Goal: Information Seeking & Learning: Learn about a topic

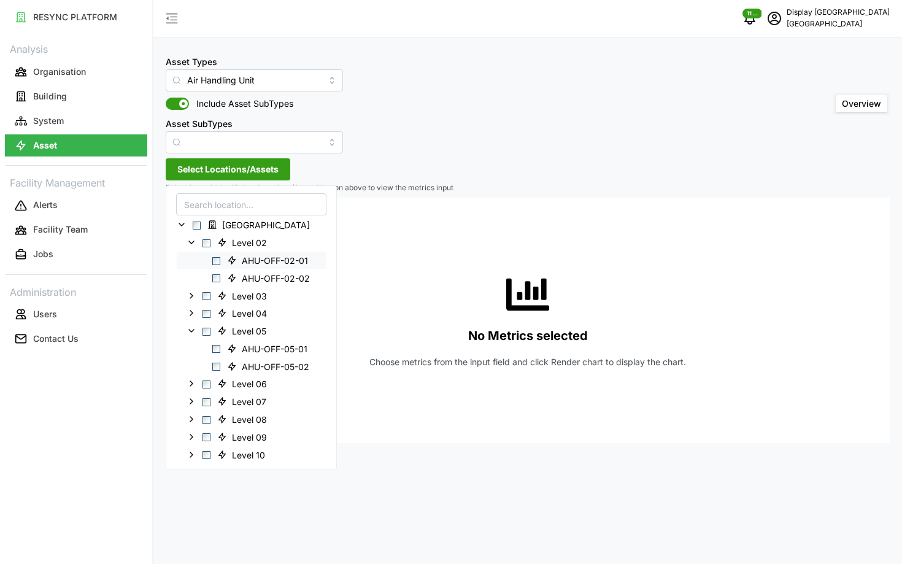
click at [214, 262] on span "Select AHU-OFF-02-01" at bounding box center [216, 261] width 8 height 8
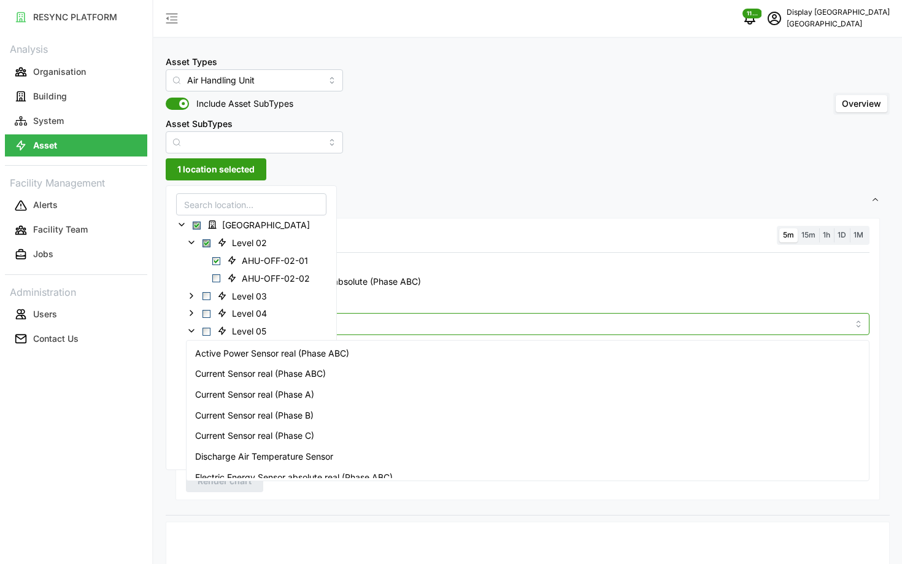
click at [363, 327] on input "Metric" at bounding box center [527, 324] width 641 height 14
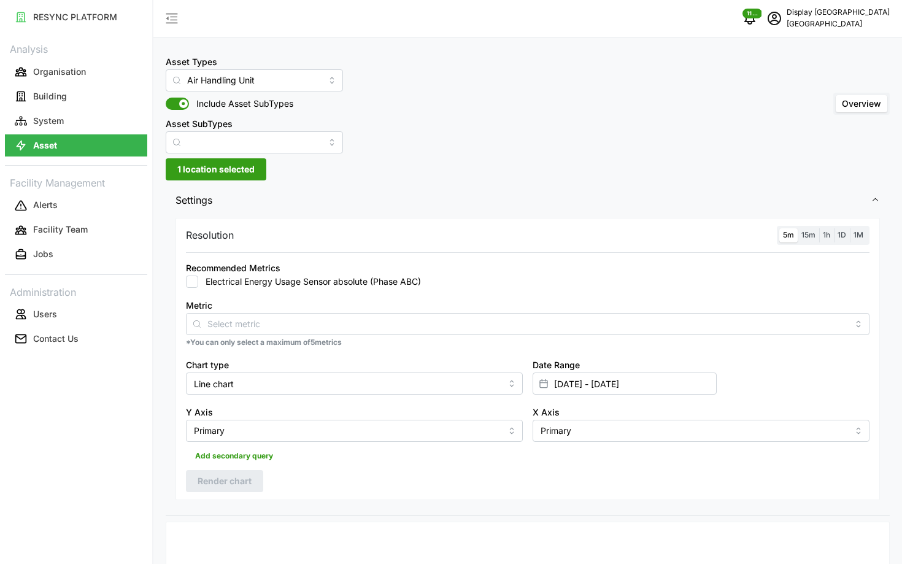
click at [397, 306] on div "Metric" at bounding box center [528, 316] width 684 height 37
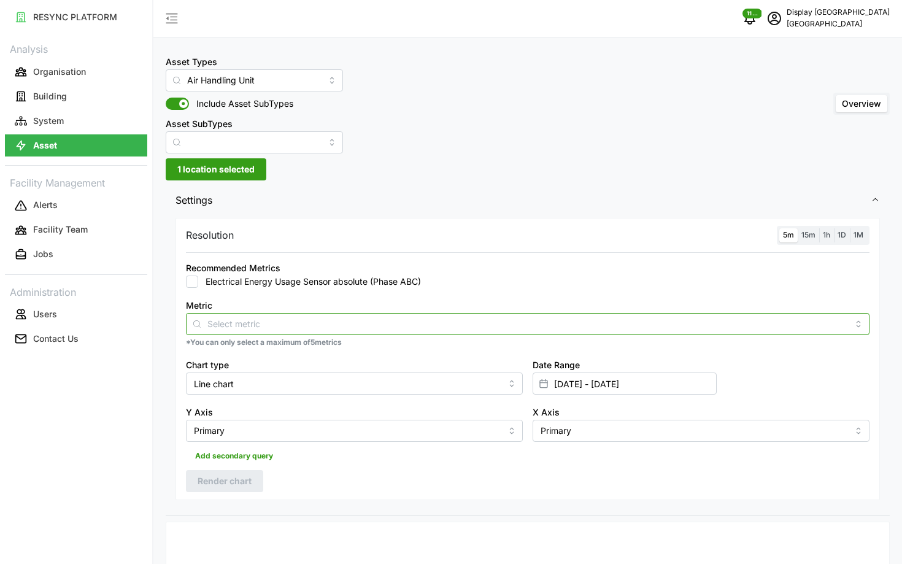
click at [351, 314] on div at bounding box center [528, 324] width 684 height 22
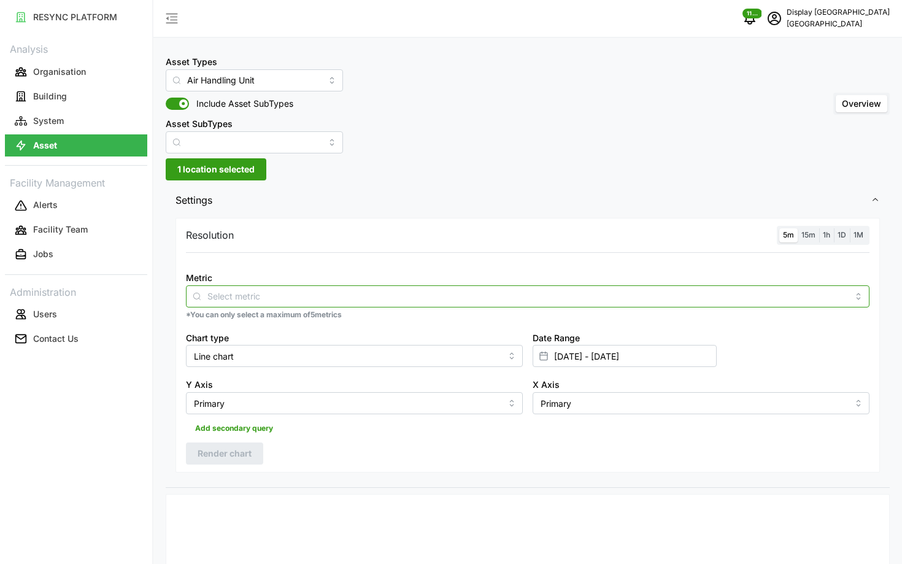
click at [300, 287] on div at bounding box center [528, 296] width 684 height 22
click at [293, 299] on input "Metric" at bounding box center [527, 296] width 641 height 14
type input "pressu"
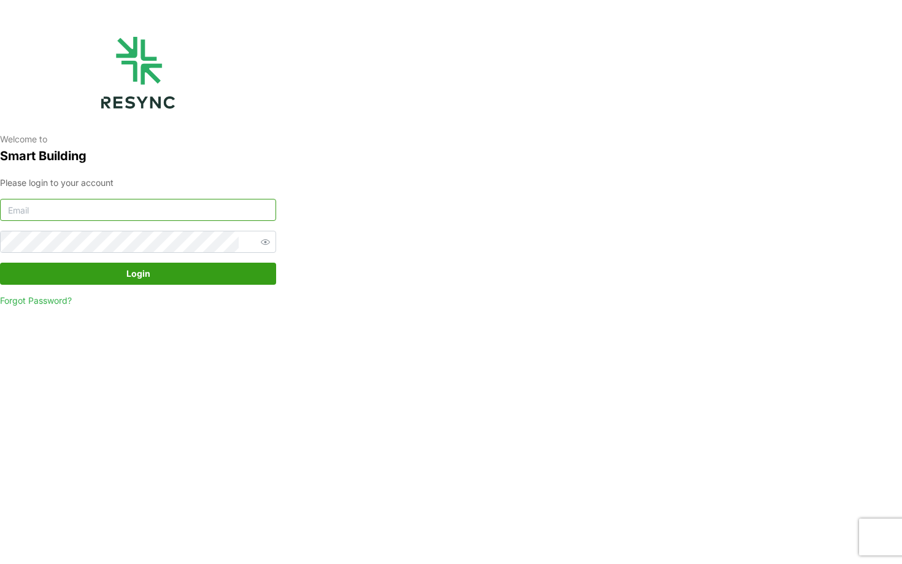
type input "south_beach_tower_display@resynctech.com"
click at [373, 204] on div "Welcome to Smart Building Please login to your account south_beach_tower_displa…" at bounding box center [451, 282] width 902 height 564
click at [188, 273] on span "Login" at bounding box center [138, 273] width 253 height 21
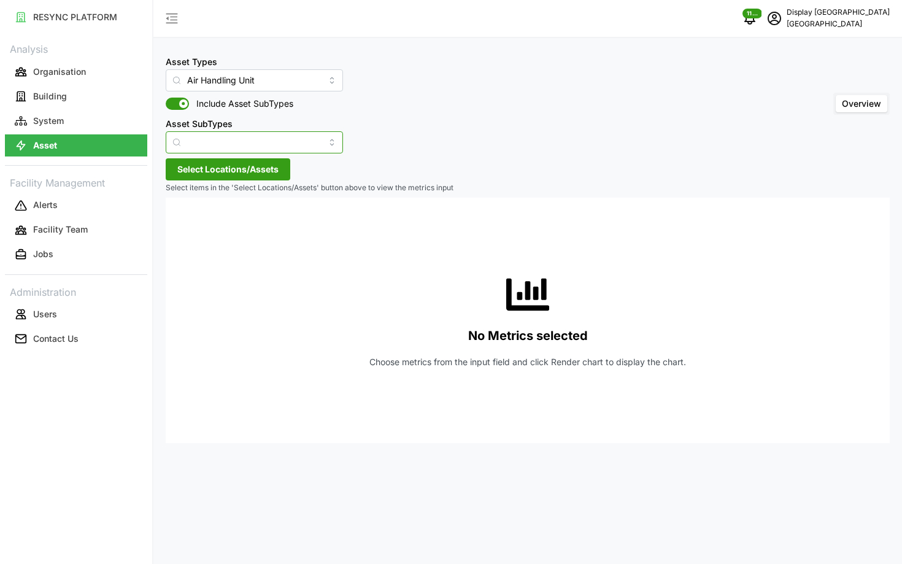
click at [227, 139] on input "Asset SubTypes" at bounding box center [254, 142] width 177 height 22
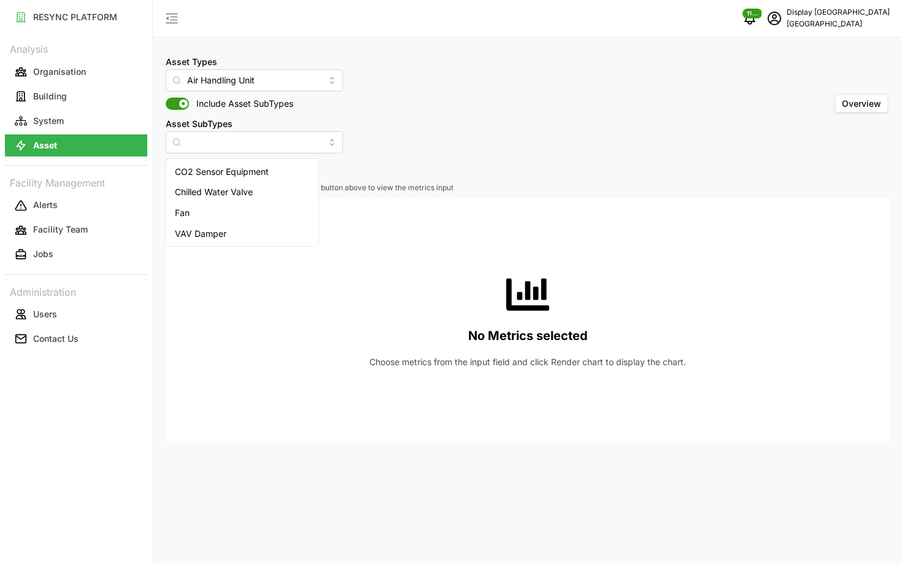
click at [448, 233] on div "No Metrics selected Choose metrics from the input field and click Render chart …" at bounding box center [528, 321] width 705 height 246
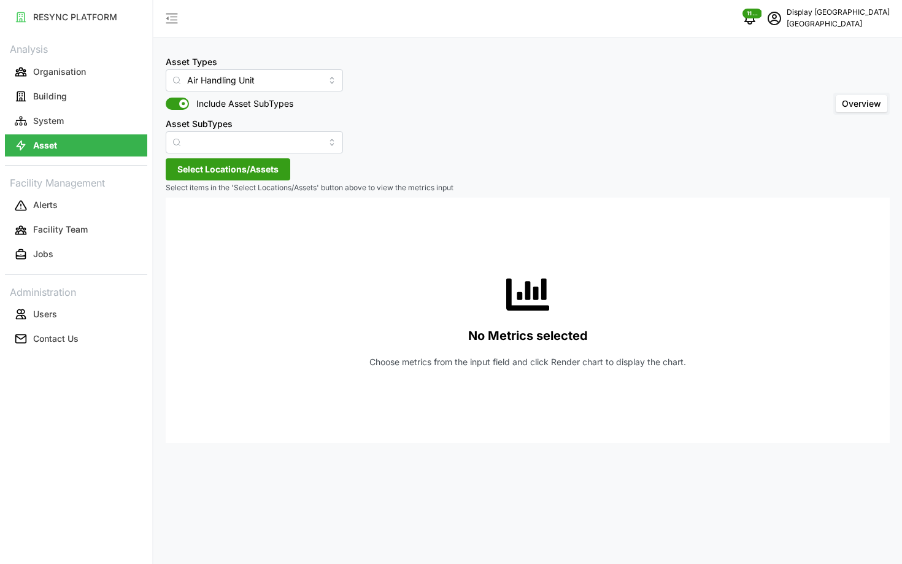
click at [273, 165] on span "Select Locations/Assets" at bounding box center [227, 169] width 101 height 21
click at [184, 222] on icon at bounding box center [182, 225] width 10 height 10
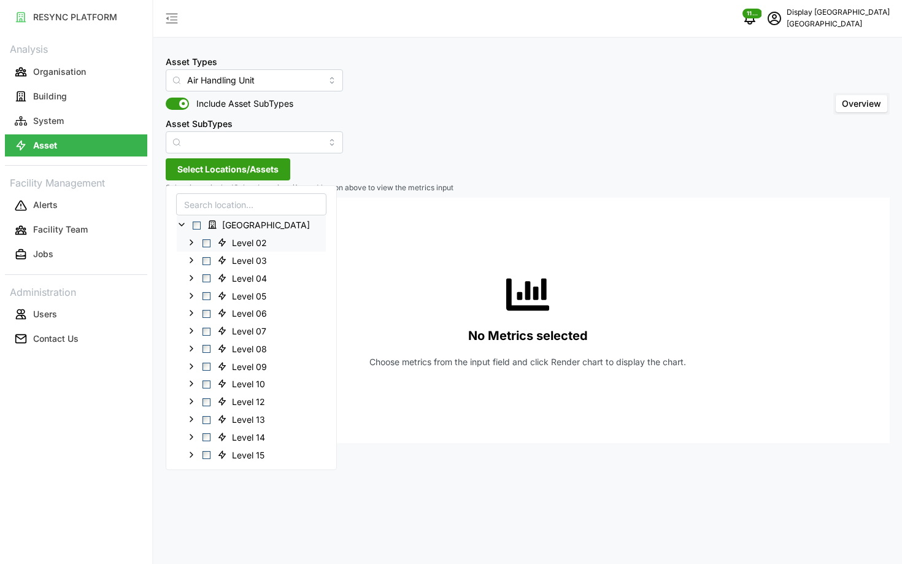
click at [193, 242] on icon at bounding box center [192, 243] width 10 height 10
click at [217, 260] on span "Select AHU-OFF-02-01" at bounding box center [216, 261] width 8 height 8
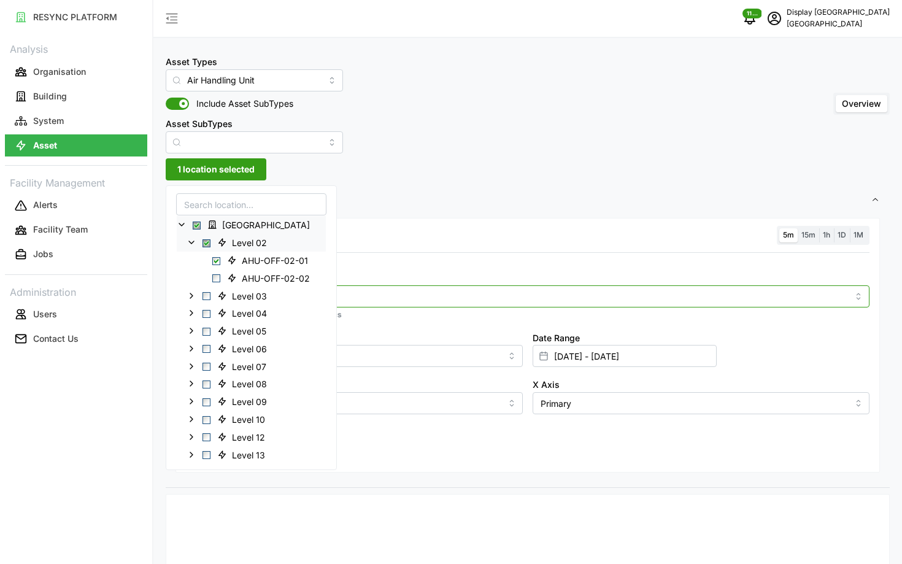
click at [382, 290] on input "Metric" at bounding box center [527, 296] width 641 height 14
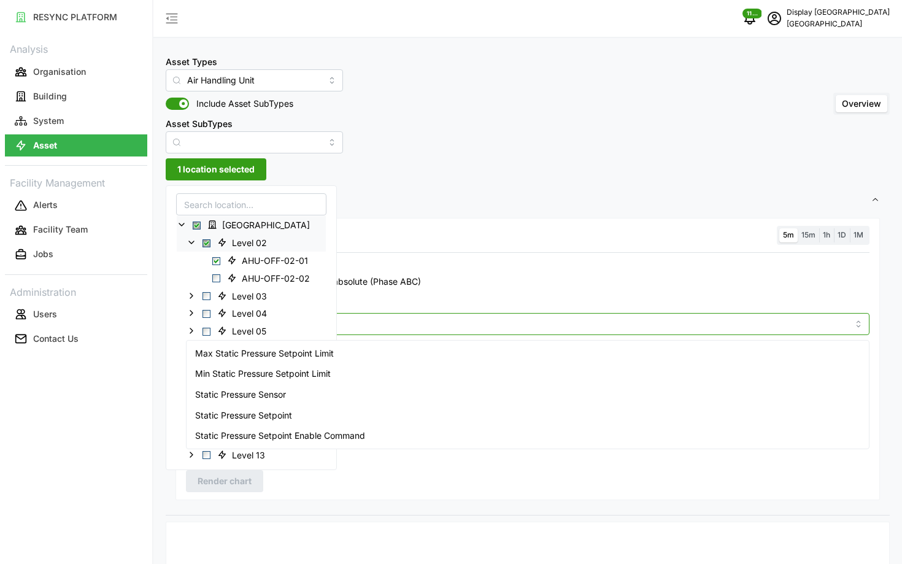
type input "pressure"
click at [408, 410] on div "Static Pressure Setpoint" at bounding box center [528, 415] width 678 height 21
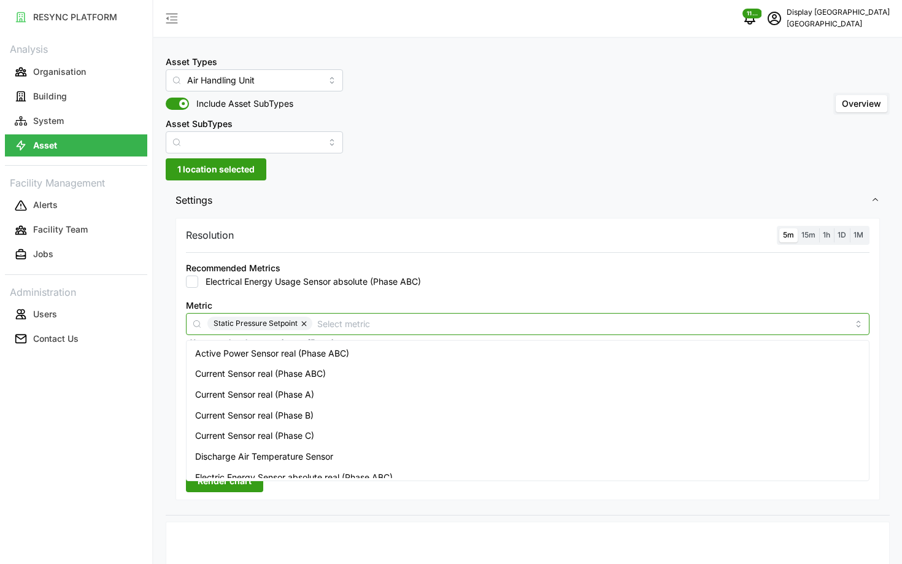
click at [710, 316] on div "Static Pressure Setpoint" at bounding box center [528, 324] width 684 height 22
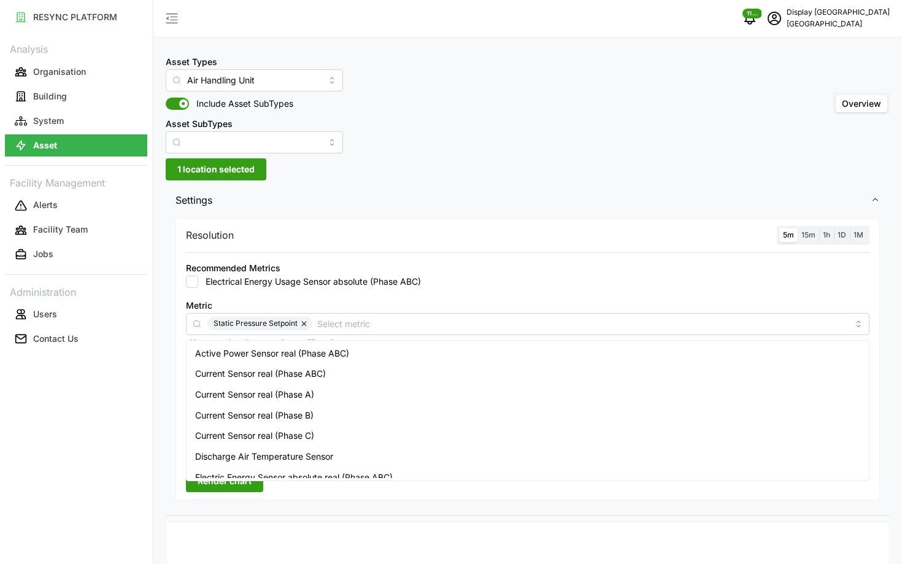
click at [698, 294] on div "Metric Static Pressure Setpoint *You can only select a maximum of 5 metrics" at bounding box center [528, 323] width 694 height 60
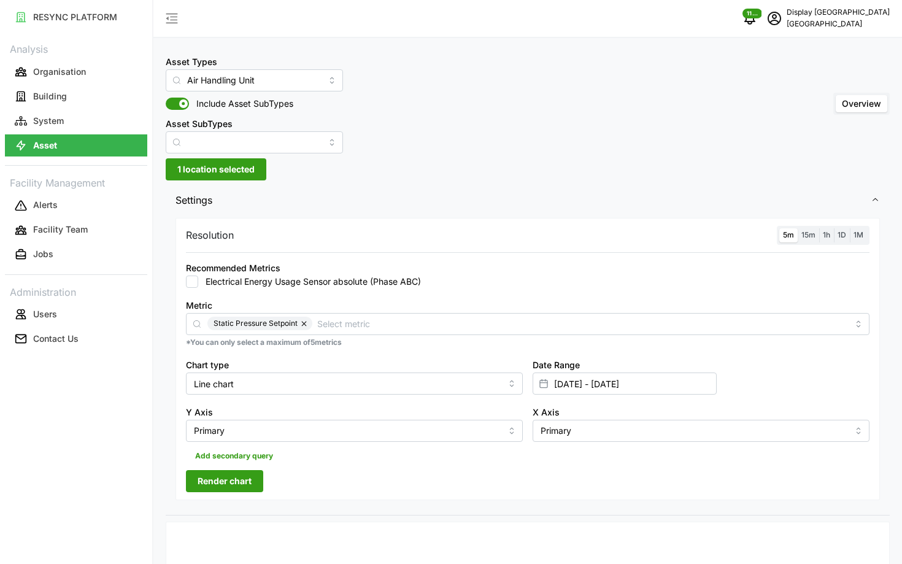
click at [243, 481] on span "Render chart" at bounding box center [225, 481] width 54 height 21
click at [809, 238] on span "15m" at bounding box center [809, 234] width 14 height 9
click at [798, 228] on input "15m" at bounding box center [798, 228] width 0 height 0
click at [777, 238] on div "Resolution 5m 15m 1h 1D 1M" at bounding box center [528, 235] width 684 height 19
click at [783, 238] on span "5m" at bounding box center [788, 234] width 11 height 9
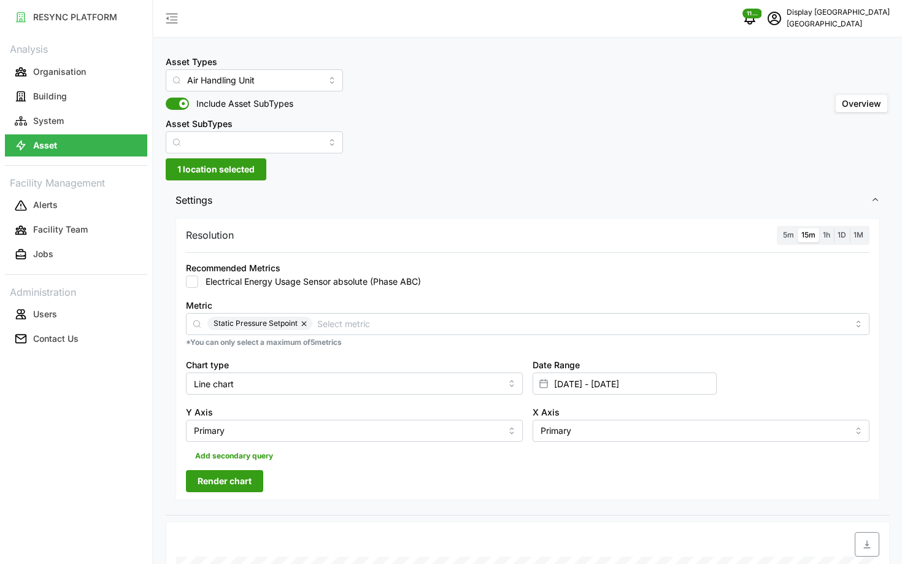
click at [780, 228] on input "5m" at bounding box center [780, 228] width 0 height 0
click at [238, 483] on span "Render chart" at bounding box center [225, 481] width 54 height 21
click at [812, 238] on span "15m" at bounding box center [809, 234] width 14 height 9
click at [798, 228] on input "15m" at bounding box center [798, 228] width 0 height 0
click at [783, 236] on span "5m" at bounding box center [788, 234] width 11 height 9
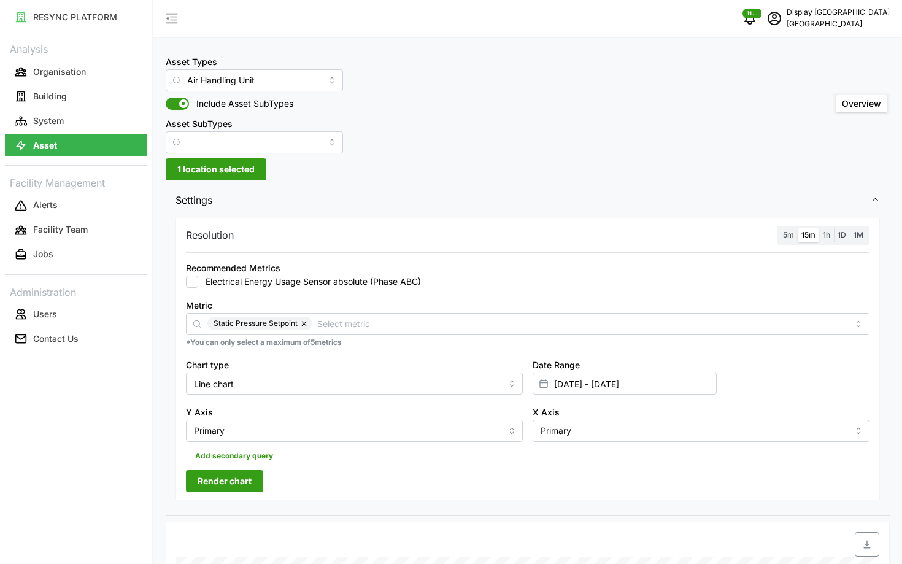
click at [780, 228] on input "5m" at bounding box center [780, 228] width 0 height 0
click at [217, 484] on span "Render chart" at bounding box center [225, 481] width 54 height 21
click at [805, 233] on span "15m" at bounding box center [809, 234] width 14 height 9
click at [798, 228] on input "15m" at bounding box center [798, 228] width 0 height 0
click at [790, 233] on span "5m" at bounding box center [788, 234] width 11 height 9
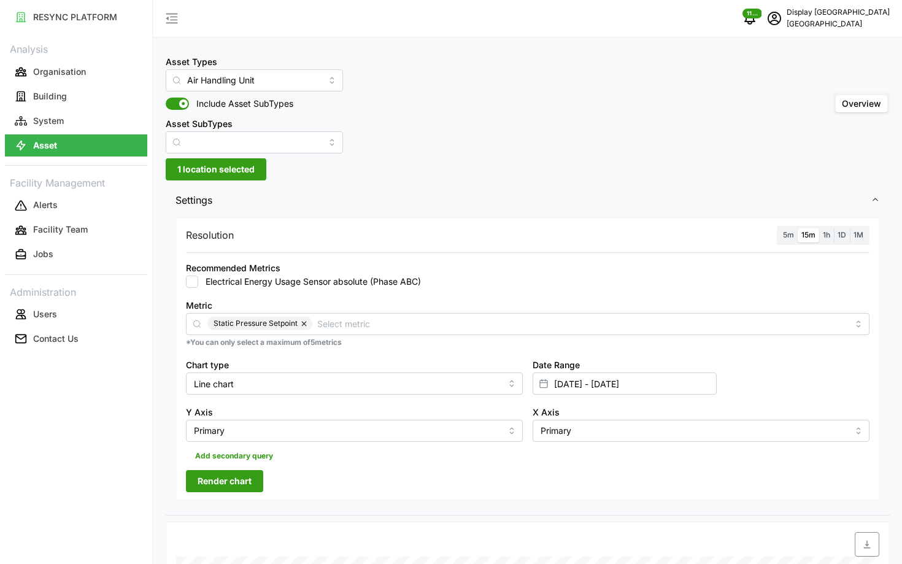
click at [780, 228] on input "5m" at bounding box center [780, 228] width 0 height 0
click at [211, 475] on span "Render chart" at bounding box center [225, 481] width 54 height 21
click at [810, 235] on span "15m" at bounding box center [809, 234] width 14 height 9
click at [798, 228] on input "15m" at bounding box center [798, 228] width 0 height 0
click at [793, 236] on span "5m" at bounding box center [788, 234] width 11 height 9
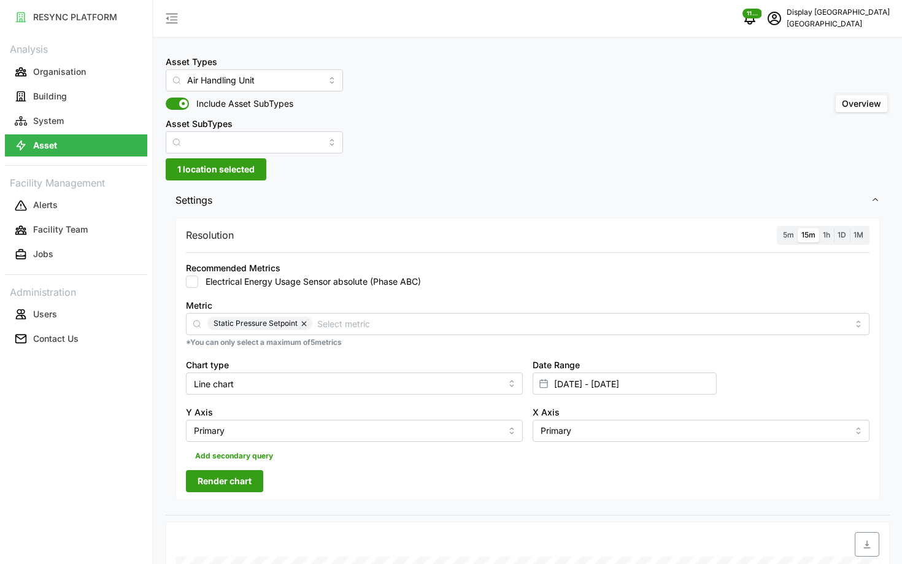
click at [780, 228] on input "5m" at bounding box center [780, 228] width 0 height 0
click at [264, 481] on div "Resolution 5m 15m 1h 1D 1M Recommended Metrics Electrical Energy Usage Sensor a…" at bounding box center [528, 359] width 705 height 282
click at [245, 489] on span "Render chart" at bounding box center [225, 481] width 54 height 21
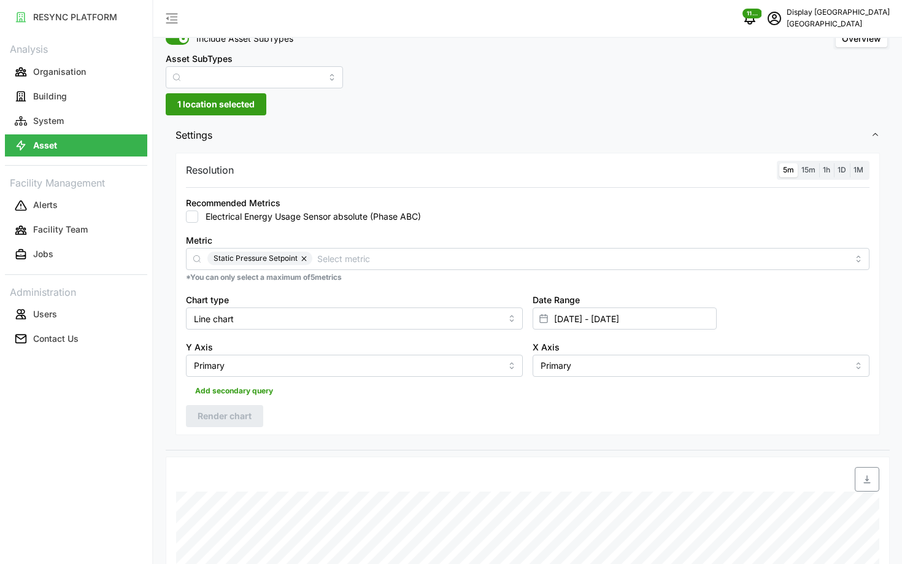
scroll to position [72, 0]
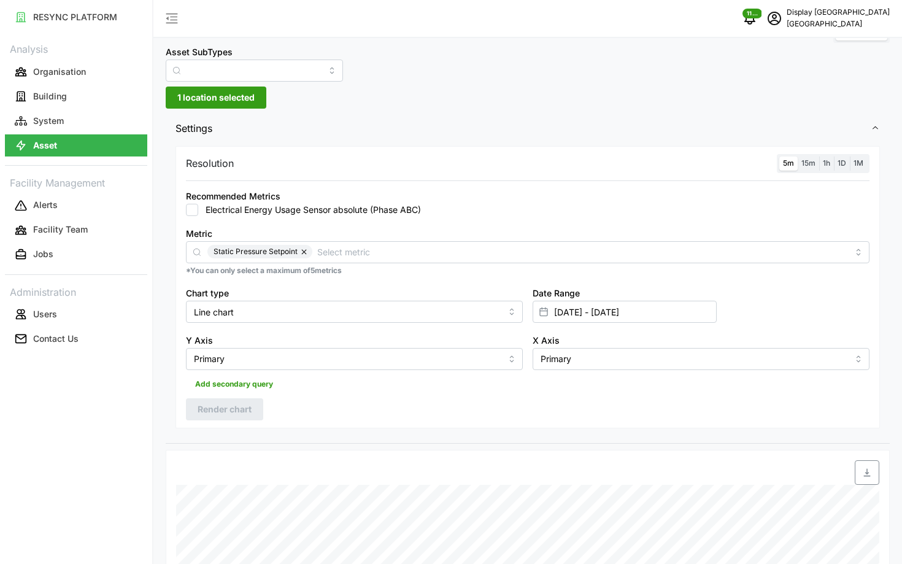
click at [810, 168] on label "15m" at bounding box center [808, 164] width 21 height 14
click at [798, 157] on input "15m" at bounding box center [798, 157] width 0 height 0
click at [786, 166] on span "5m" at bounding box center [788, 162] width 11 height 9
click at [780, 157] on input "5m" at bounding box center [780, 157] width 0 height 0
click at [222, 408] on span "Render chart" at bounding box center [225, 409] width 54 height 21
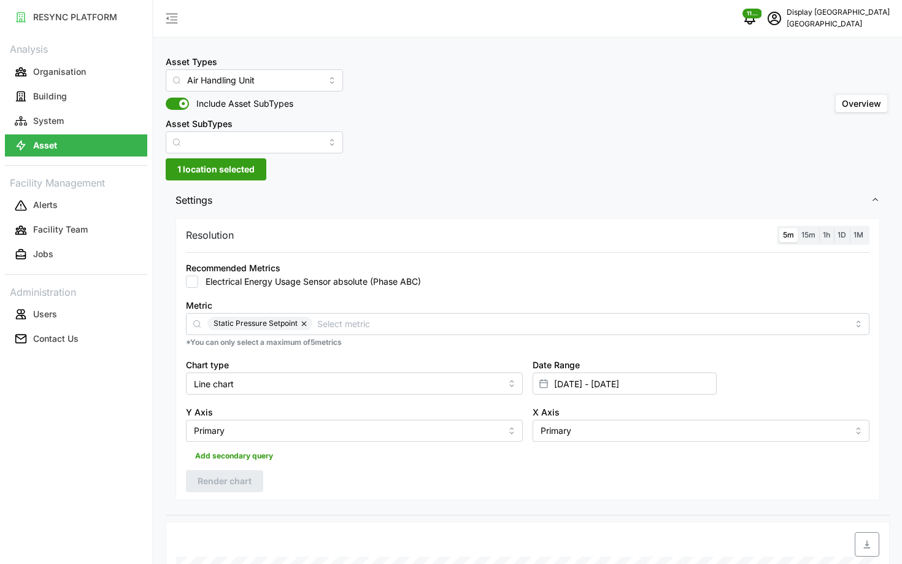
click at [811, 236] on span "15m" at bounding box center [809, 234] width 14 height 9
click at [798, 228] on input "15m" at bounding box center [798, 228] width 0 height 0
click at [794, 236] on span "5m" at bounding box center [788, 234] width 11 height 9
click at [780, 228] on input "5m" at bounding box center [780, 228] width 0 height 0
click at [228, 480] on span "Render chart" at bounding box center [225, 481] width 54 height 21
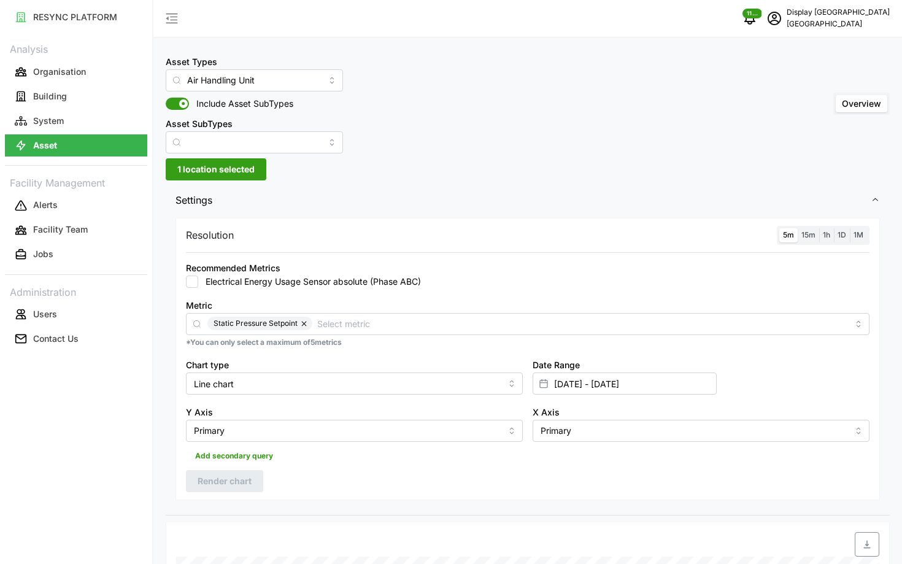
click at [802, 232] on span "15m" at bounding box center [809, 234] width 14 height 9
click at [798, 228] on input "15m" at bounding box center [798, 228] width 0 height 0
click at [787, 233] on span "5m" at bounding box center [788, 234] width 11 height 9
click at [780, 228] on input "5m" at bounding box center [780, 228] width 0 height 0
click at [236, 486] on span "Render chart" at bounding box center [225, 481] width 54 height 21
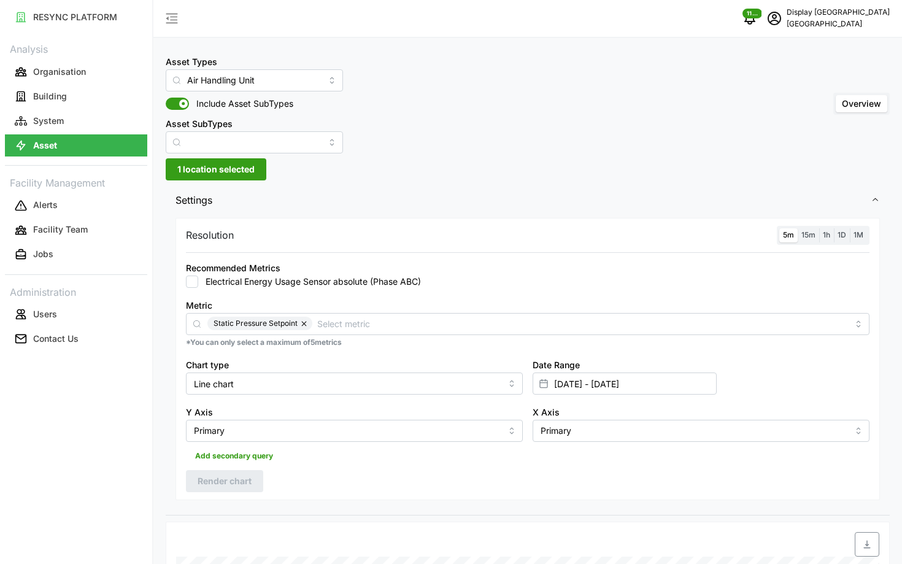
click at [801, 239] on label "15m" at bounding box center [808, 235] width 21 height 14
click at [798, 228] on input "15m" at bounding box center [798, 228] width 0 height 0
click at [781, 238] on label "5m" at bounding box center [789, 235] width 18 height 14
click at [780, 228] on input "5m" at bounding box center [780, 228] width 0 height 0
click at [231, 484] on span "Render chart" at bounding box center [225, 481] width 54 height 21
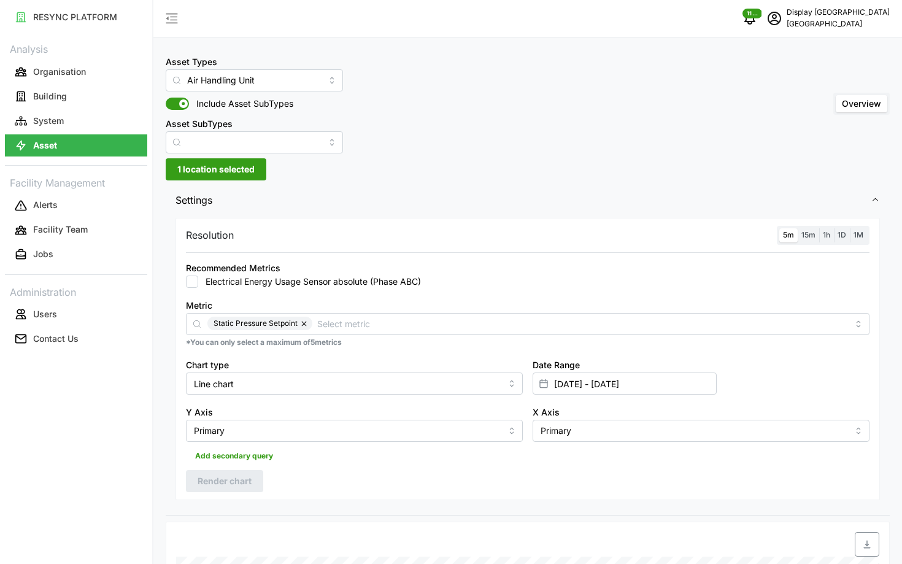
click at [249, 163] on span "1 location selected" at bounding box center [215, 169] width 77 height 21
click at [201, 165] on span "1 location selected" at bounding box center [215, 169] width 77 height 21
click at [191, 179] on span "1 location selected" at bounding box center [215, 169] width 77 height 21
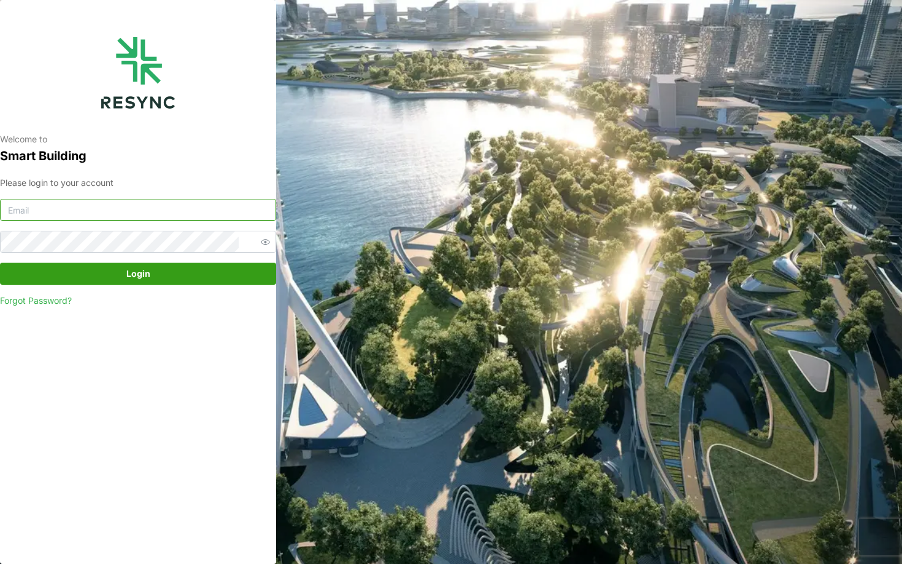
type input "south_beach_tower_display@resynctech.com"
click at [165, 276] on span "Login" at bounding box center [138, 273] width 253 height 21
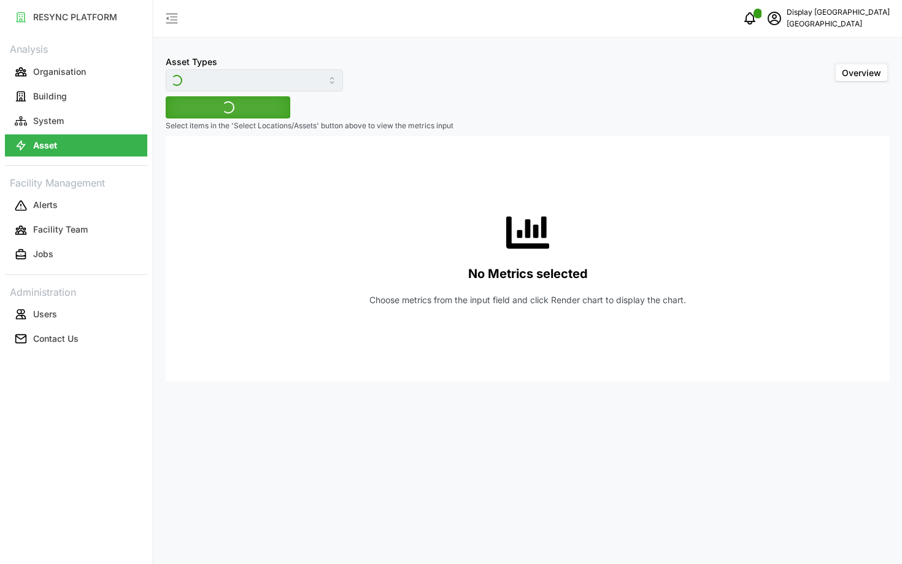
type input "Air Handling Unit"
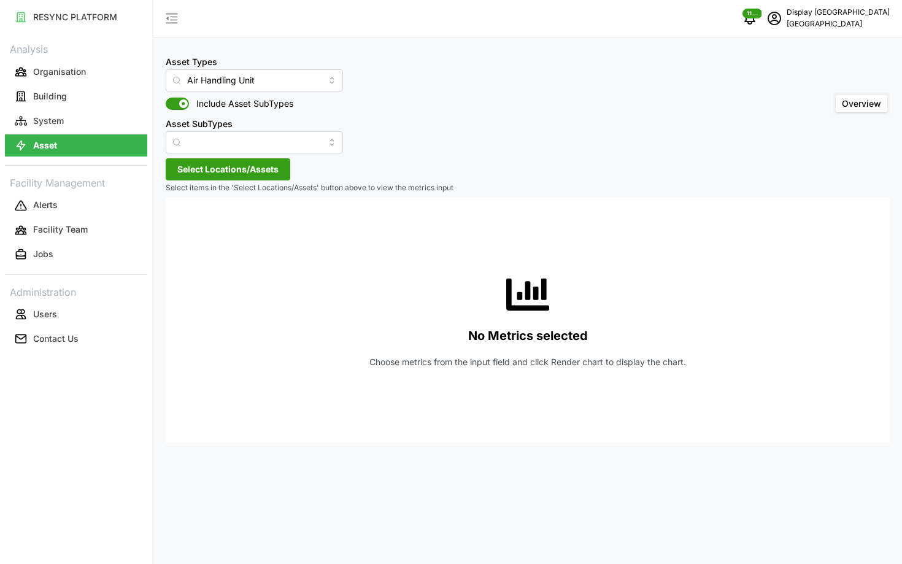
click at [232, 168] on span "Select Locations/Assets" at bounding box center [227, 169] width 101 height 21
click at [182, 225] on polyline at bounding box center [181, 224] width 2 height 5
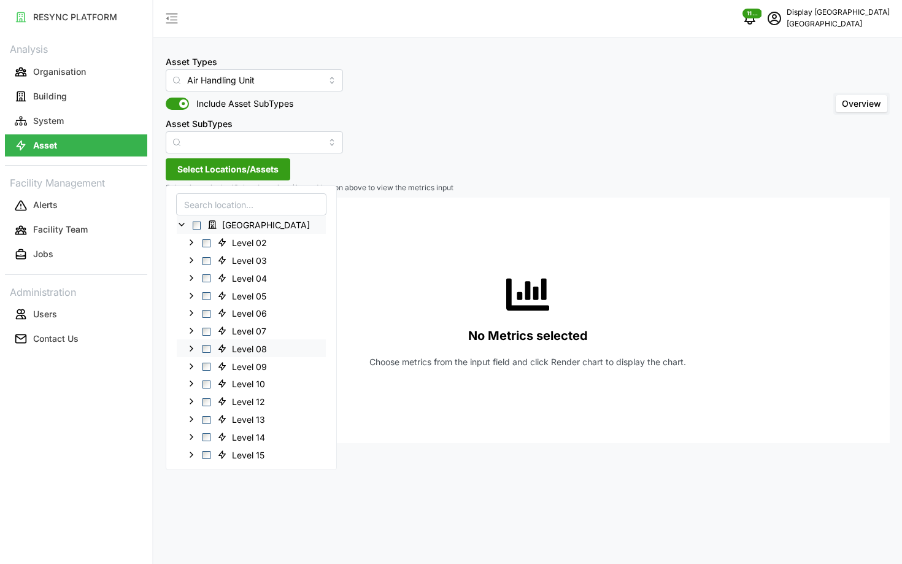
click at [204, 349] on span "Select Level 08" at bounding box center [207, 349] width 8 height 8
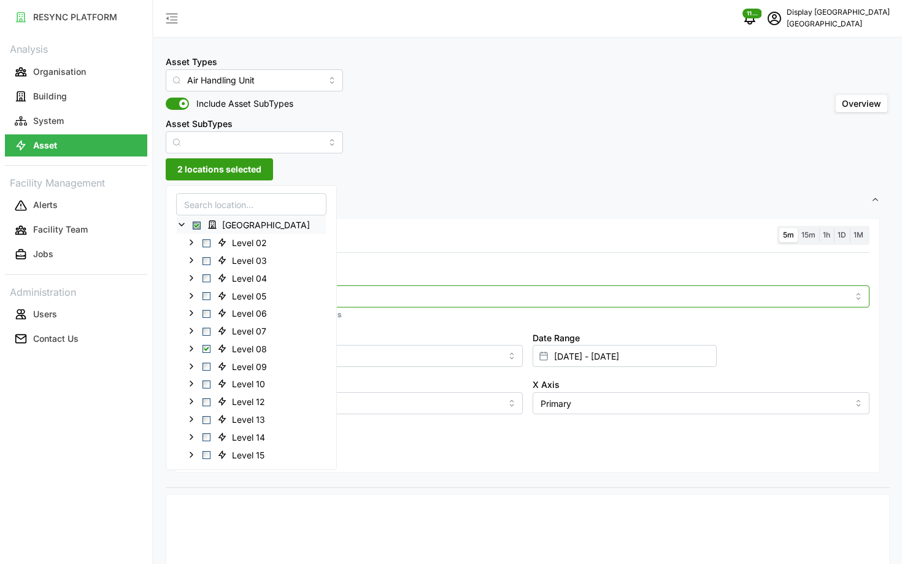
click at [376, 294] on input "Metric" at bounding box center [527, 296] width 641 height 14
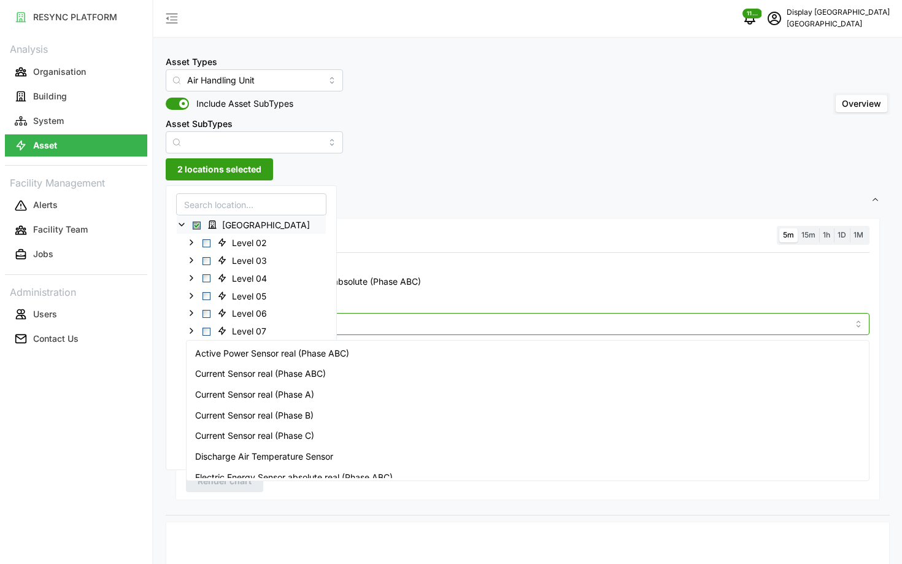
click at [335, 348] on span "Active Power Sensor real (Phase ABC)" at bounding box center [272, 354] width 154 height 14
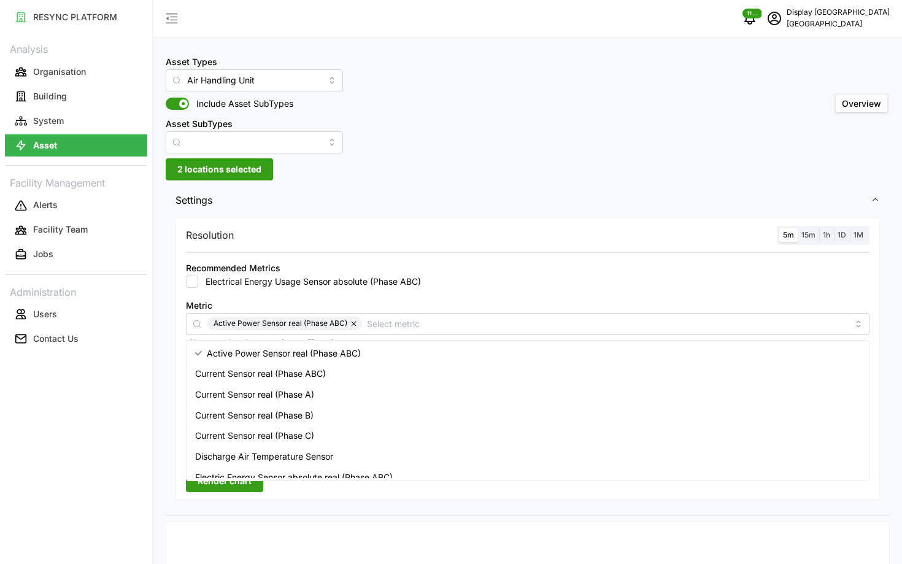
click at [812, 282] on div "Electrical Energy Usage Sensor absolute (Phase ABC)" at bounding box center [528, 282] width 684 height 12
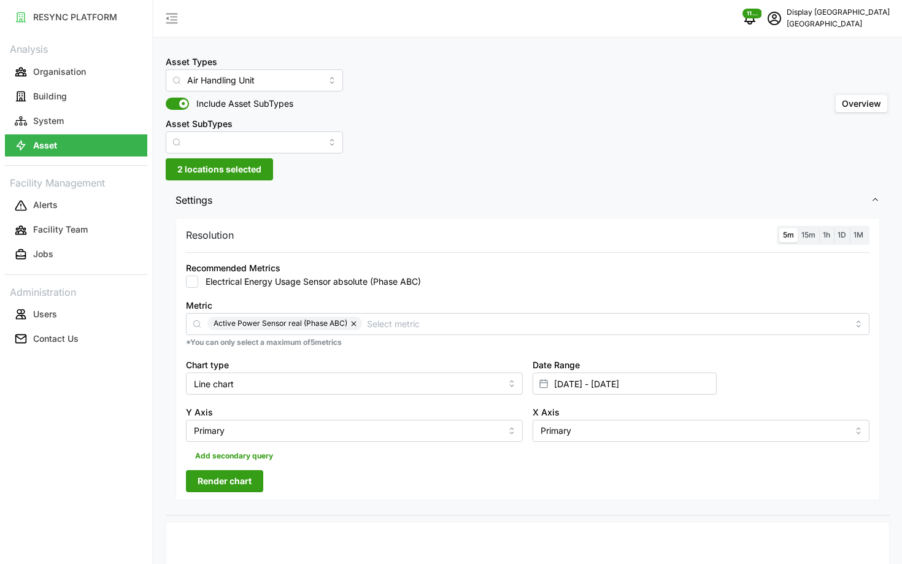
click at [252, 489] on button "Render chart" at bounding box center [224, 481] width 77 height 22
click at [205, 163] on span "2 locations selected" at bounding box center [219, 169] width 84 height 21
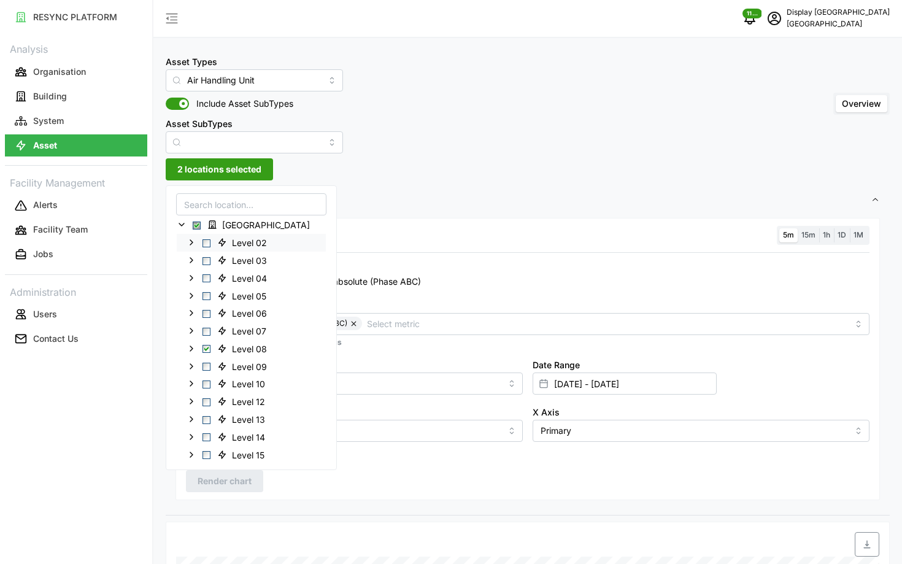
click at [204, 244] on span "Select Level 02" at bounding box center [207, 243] width 8 height 8
click at [211, 344] on div "Level 08" at bounding box center [251, 348] width 149 height 18
click at [207, 347] on span "Select Level 08" at bounding box center [207, 349] width 8 height 8
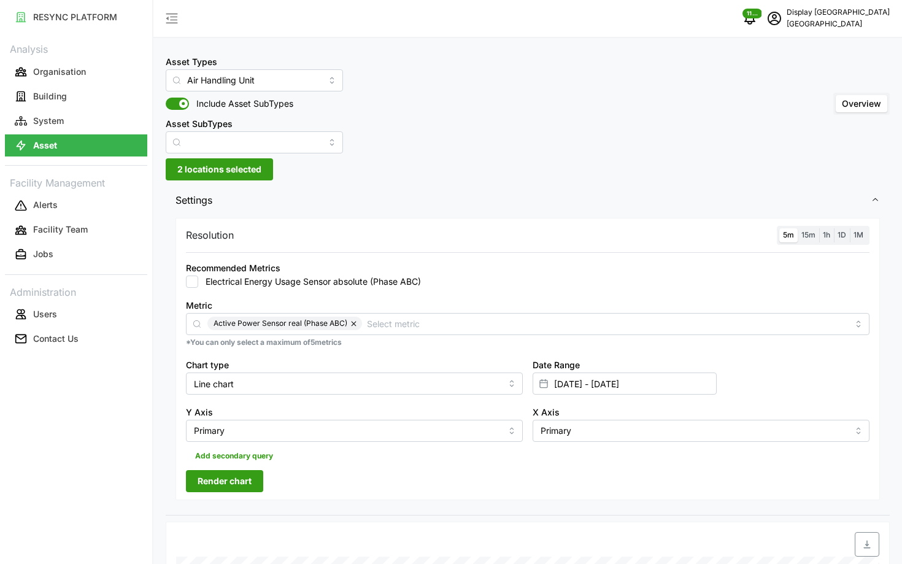
click at [243, 479] on span "Render chart" at bounding box center [225, 481] width 54 height 21
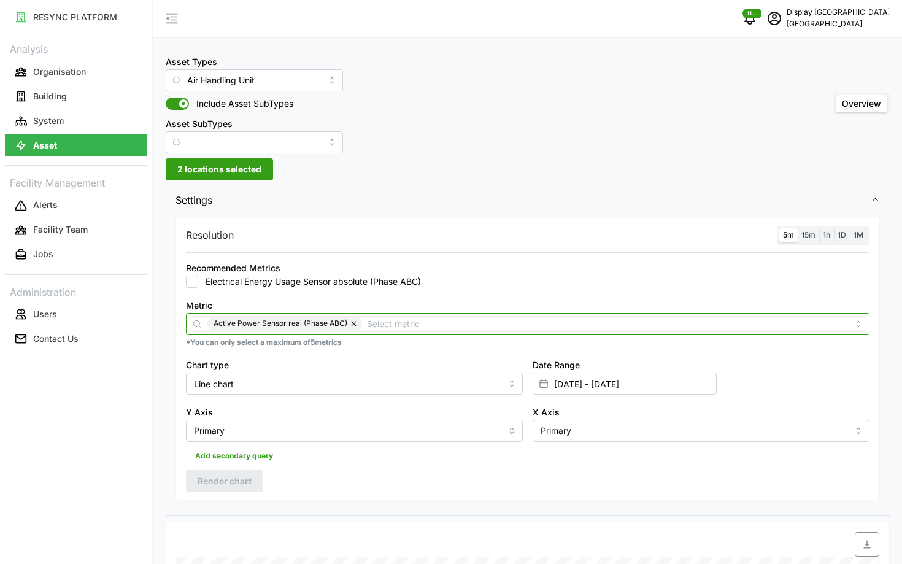
click at [600, 332] on div "Active Power Sensor real (Phase ABC)" at bounding box center [528, 324] width 684 height 22
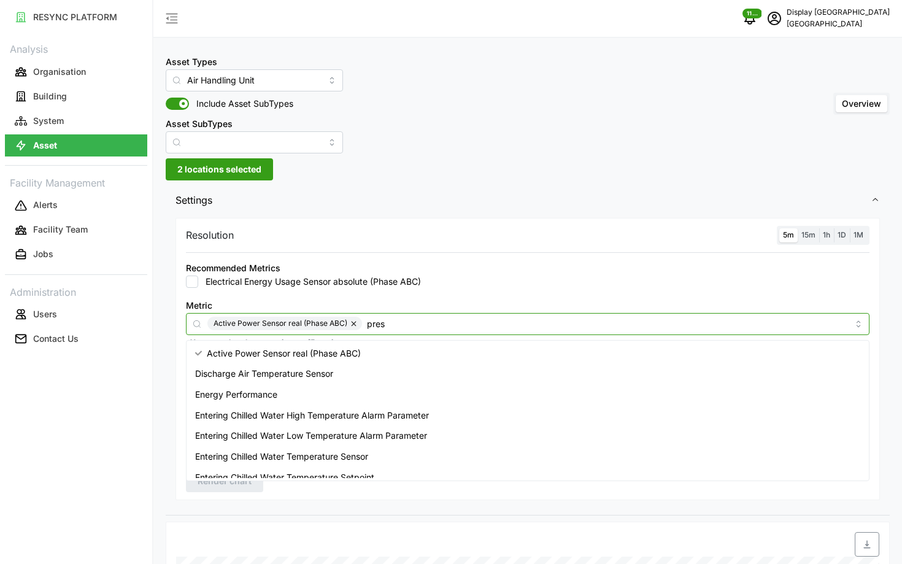
type input "press"
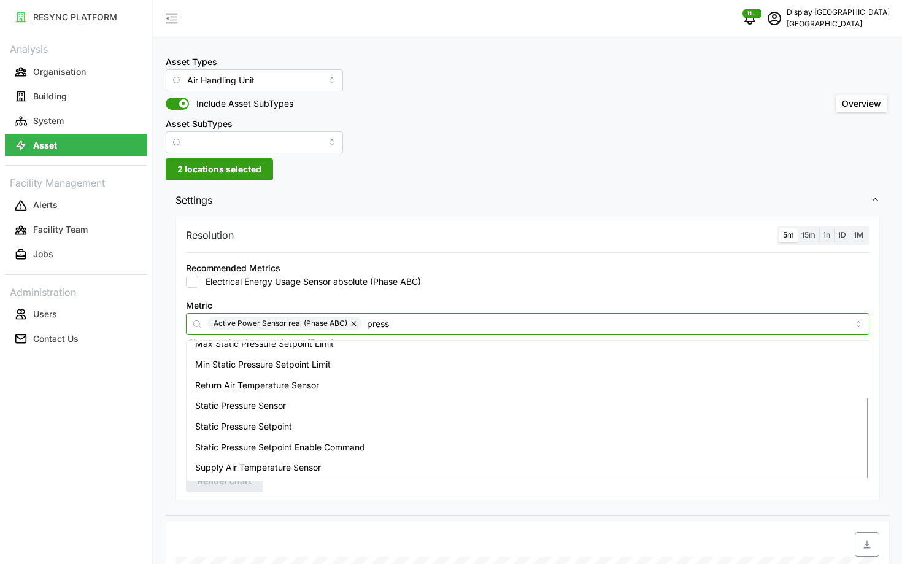
click at [386, 411] on div "Static Pressure Sensor" at bounding box center [528, 405] width 678 height 21
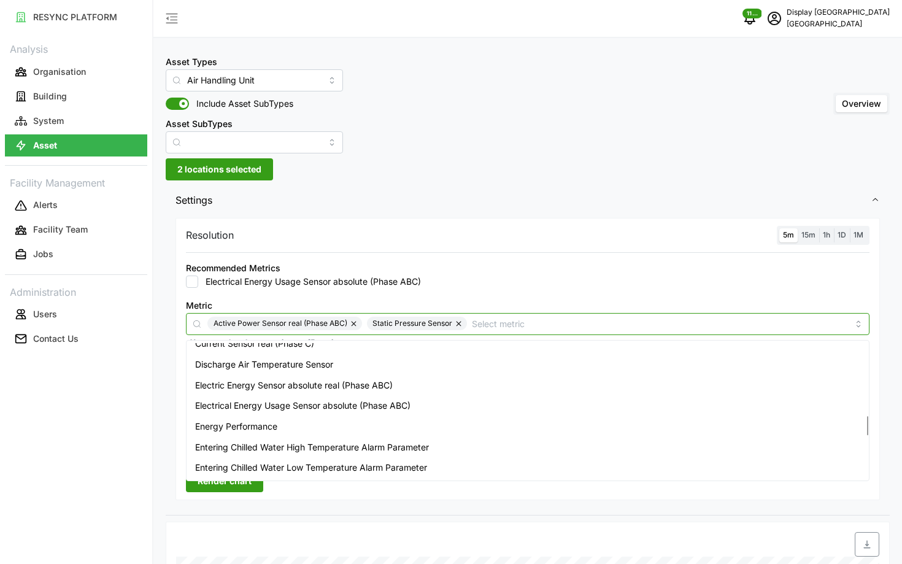
scroll to position [527, 0]
click at [458, 324] on button "button" at bounding box center [459, 324] width 15 height 14
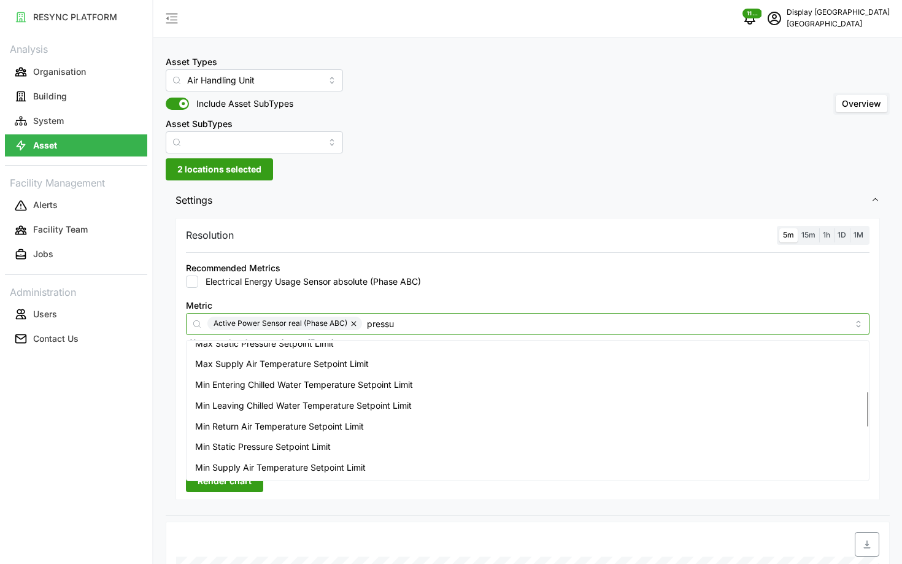
scroll to position [0, 0]
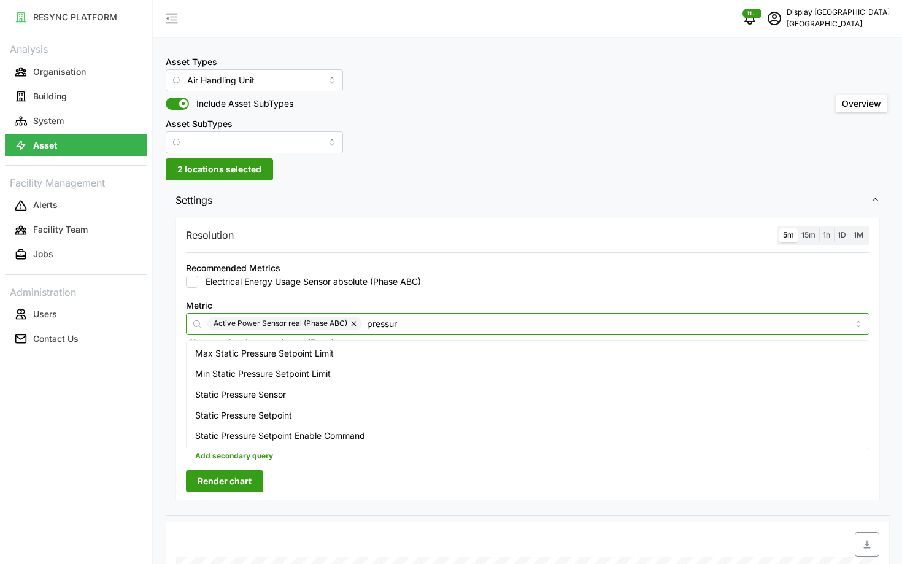
type input "pressure"
click at [355, 412] on div "Static Pressure Setpoint" at bounding box center [528, 415] width 678 height 21
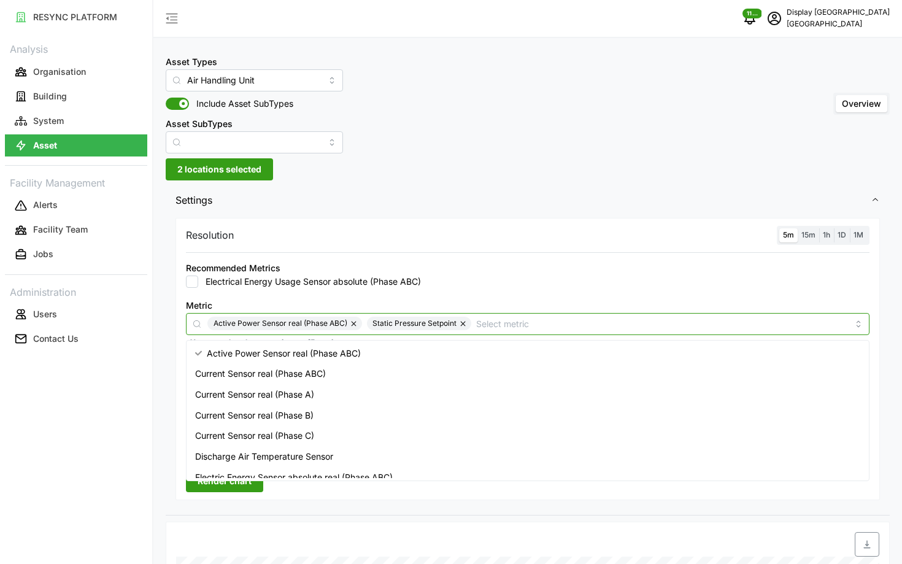
click at [354, 319] on button "button" at bounding box center [354, 324] width 15 height 14
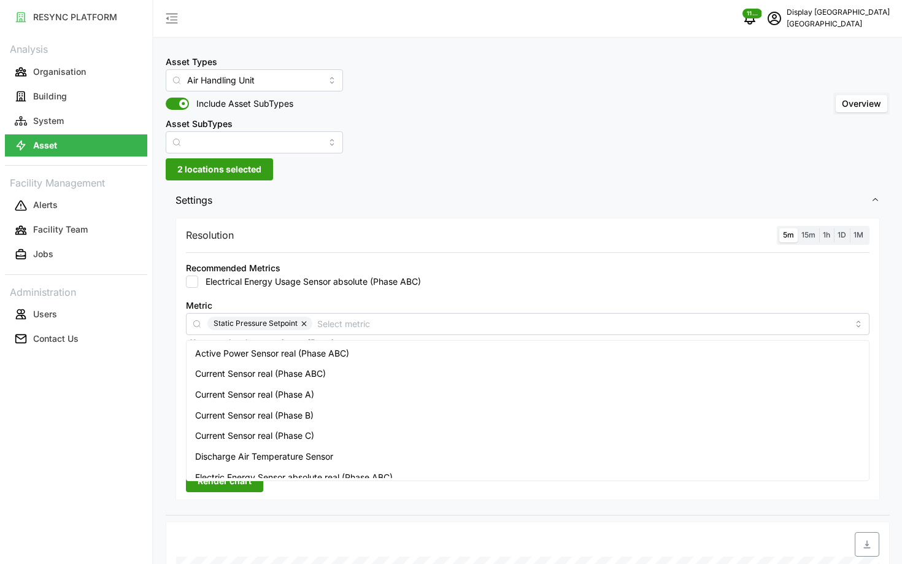
click at [217, 484] on span "Render chart" at bounding box center [225, 481] width 54 height 21
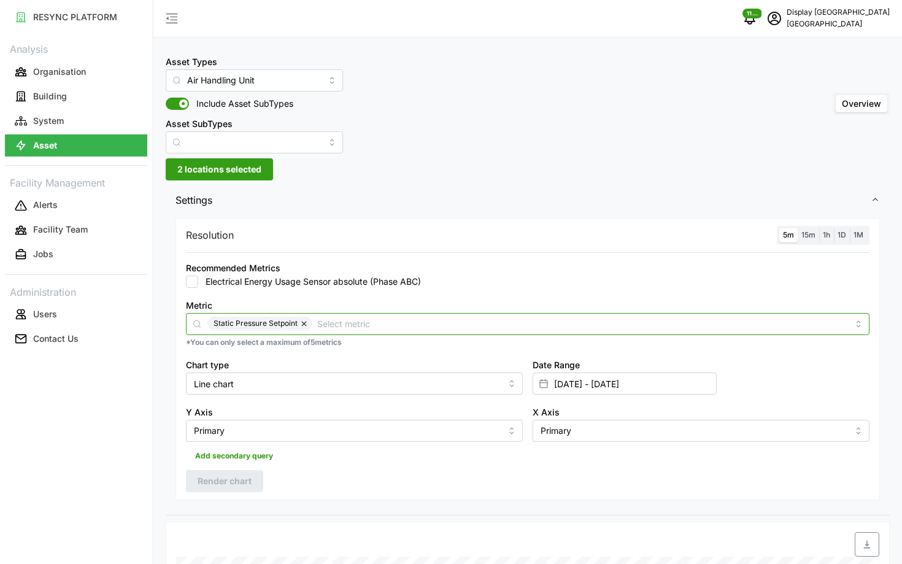
click at [398, 328] on input "Metric" at bounding box center [582, 324] width 531 height 14
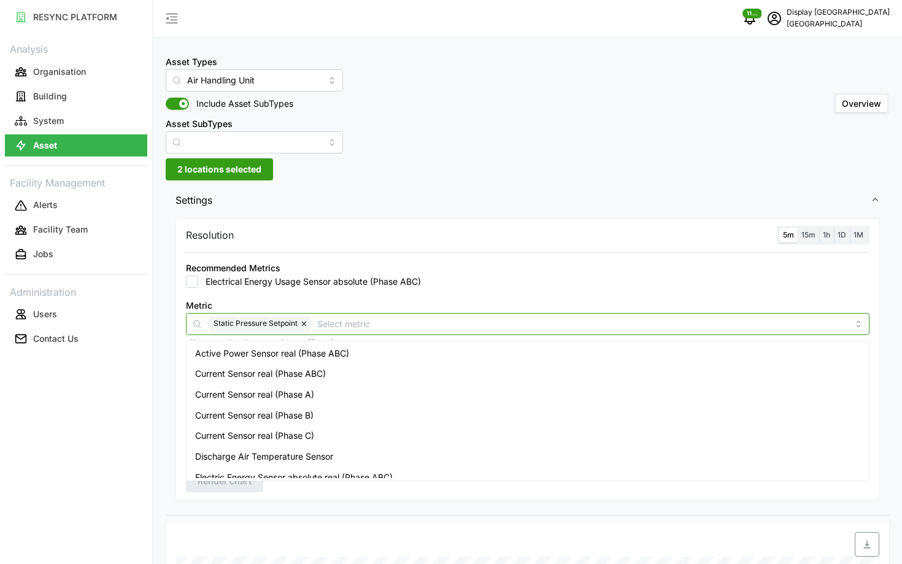
click at [355, 357] on div "Active Power Sensor real (Phase ABC)" at bounding box center [528, 353] width 678 height 21
click at [306, 324] on button "button" at bounding box center [305, 324] width 15 height 14
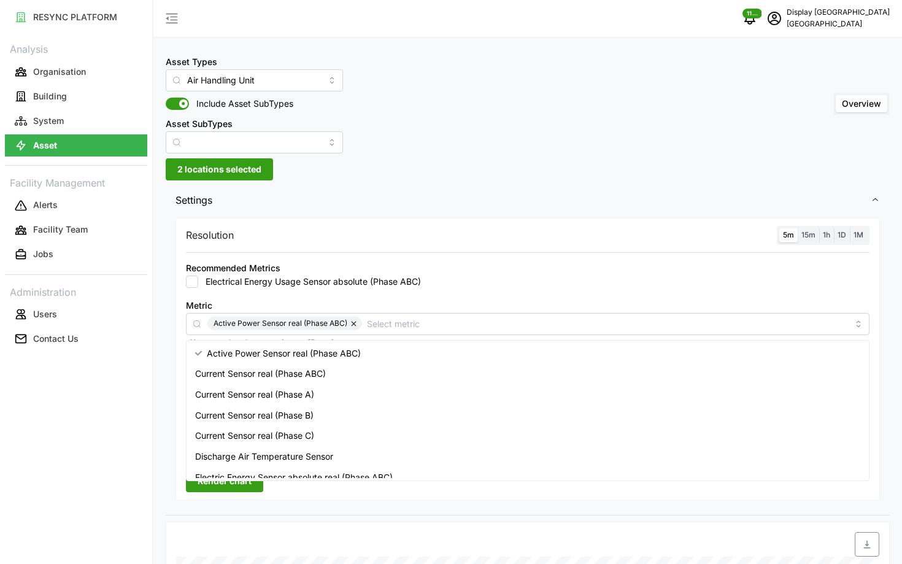
click at [225, 484] on span "Render chart" at bounding box center [225, 481] width 54 height 21
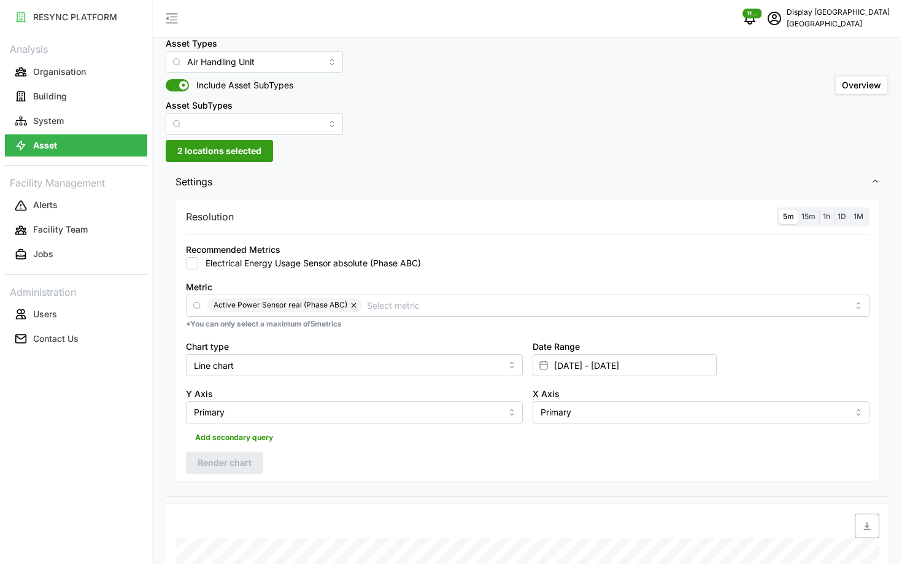
scroll to position [4, 0]
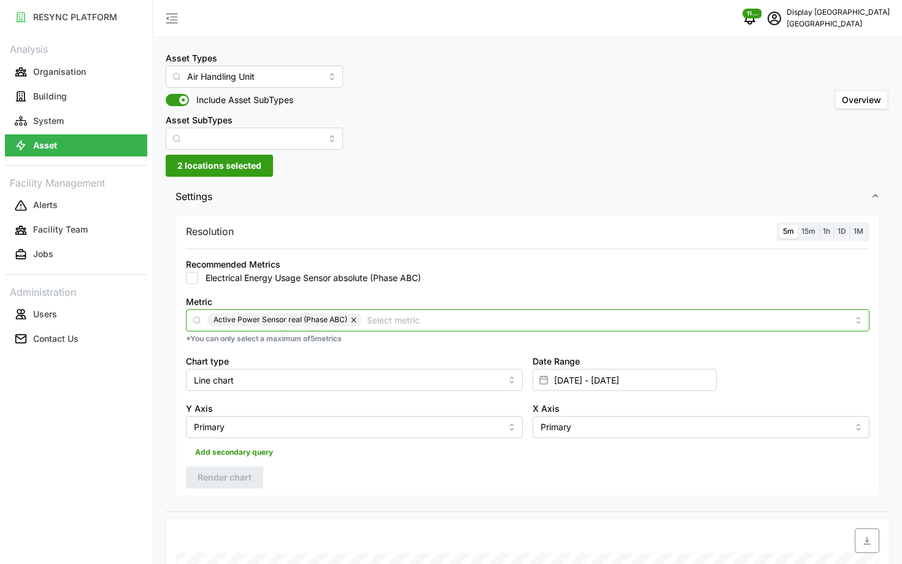
click at [474, 318] on input "Metric" at bounding box center [607, 320] width 481 height 14
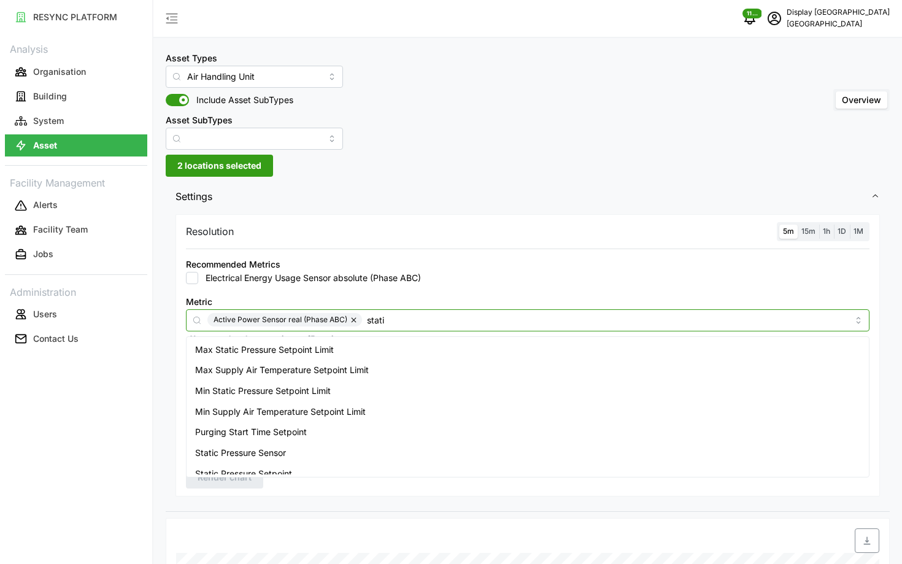
type input "static"
click at [403, 411] on div "Static Pressure Setpoint" at bounding box center [528, 411] width 678 height 21
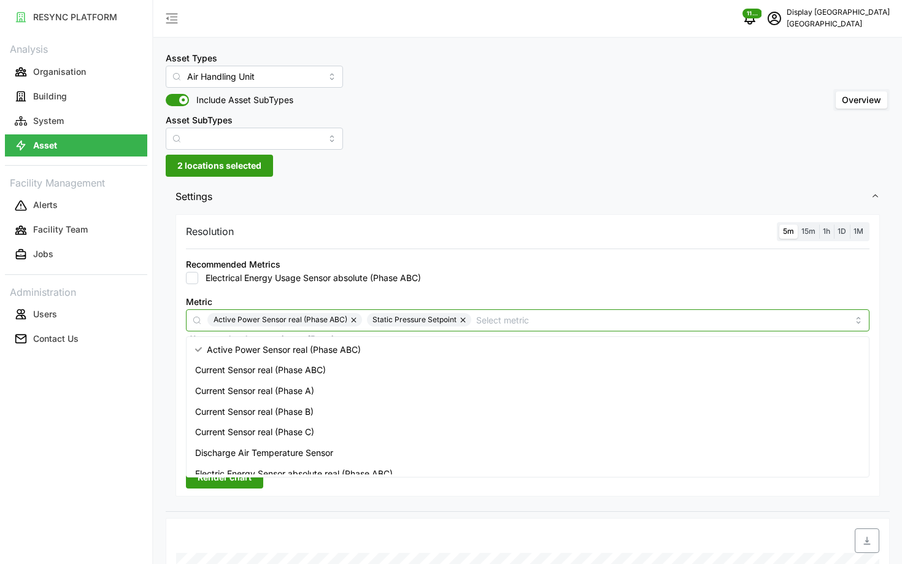
click at [355, 320] on button "button" at bounding box center [354, 320] width 15 height 14
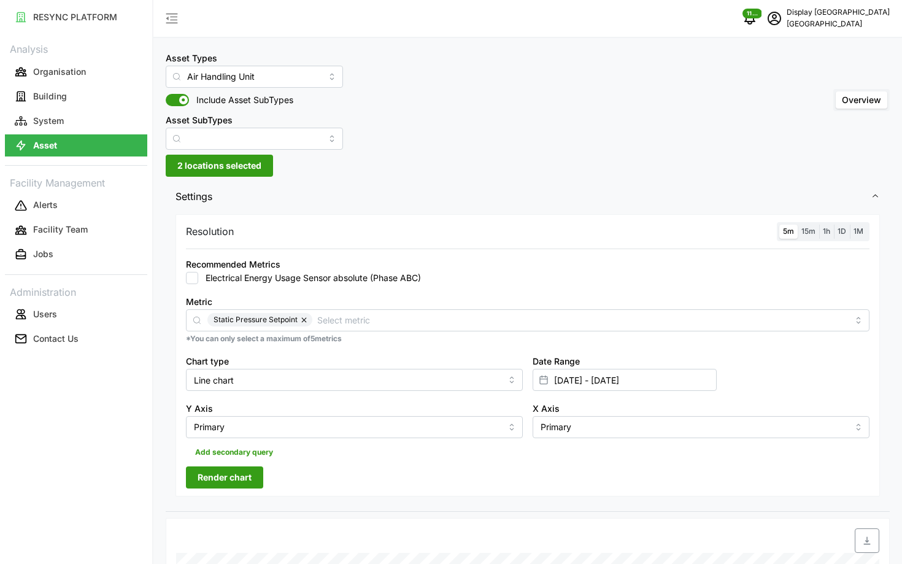
click at [253, 486] on button "Render chart" at bounding box center [224, 478] width 77 height 22
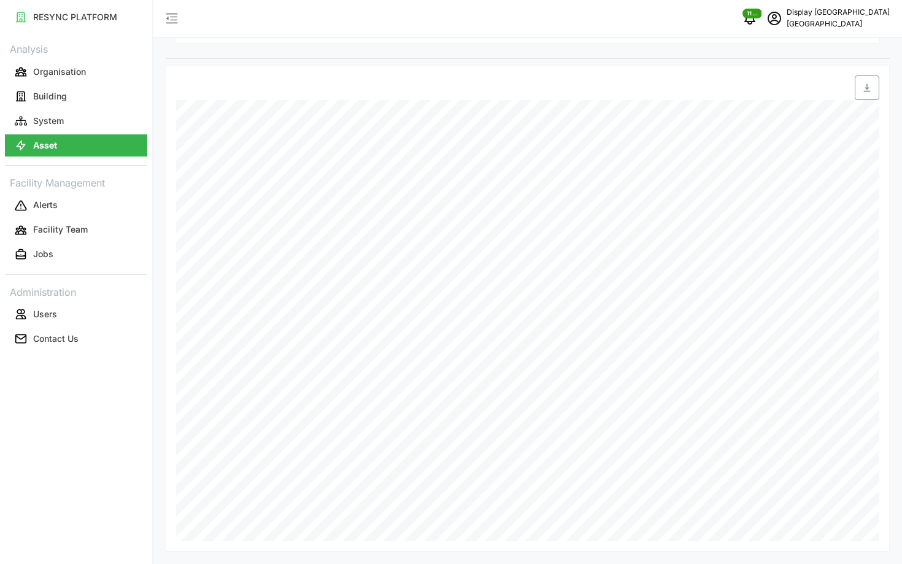
scroll to position [0, 0]
